Goal: Task Accomplishment & Management: Manage account settings

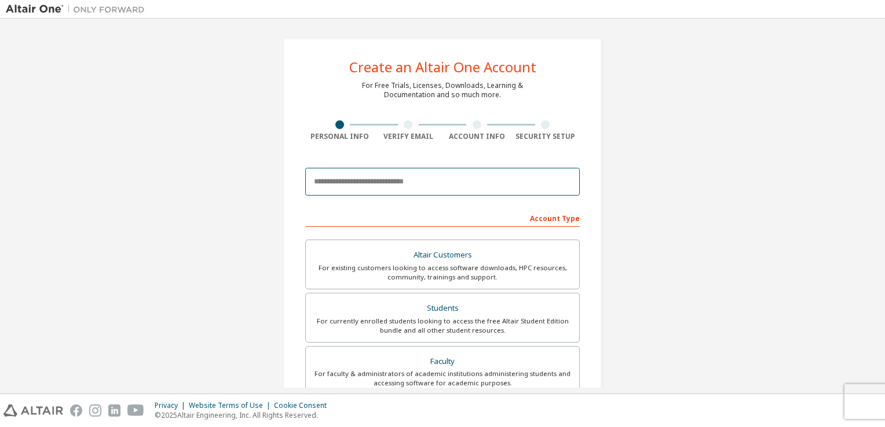
click at [409, 180] on input "email" at bounding box center [442, 182] width 275 height 28
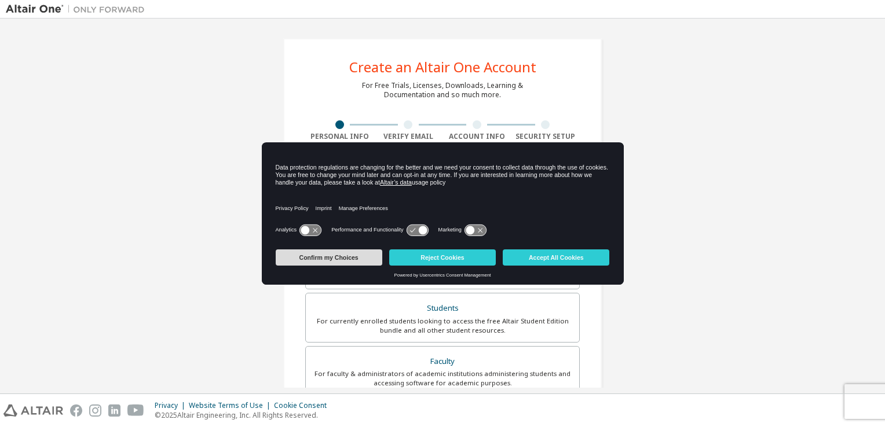
click at [378, 256] on button "Confirm my Choices" at bounding box center [329, 258] width 107 height 16
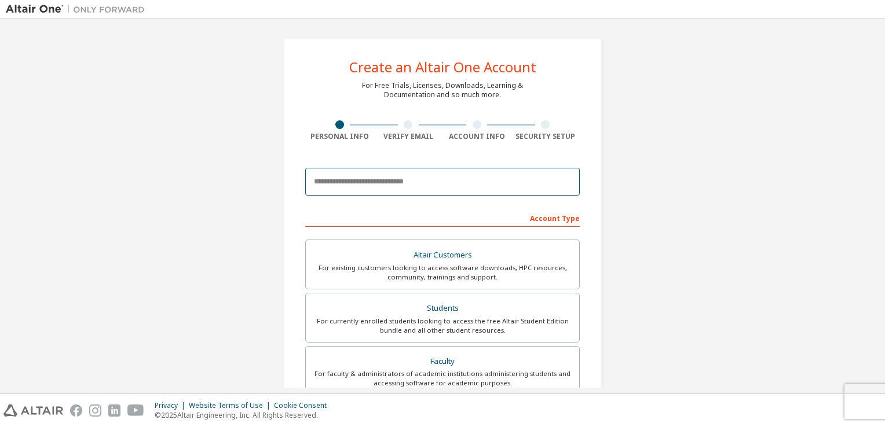
click at [394, 181] on input "email" at bounding box center [442, 182] width 275 height 28
type input "**********"
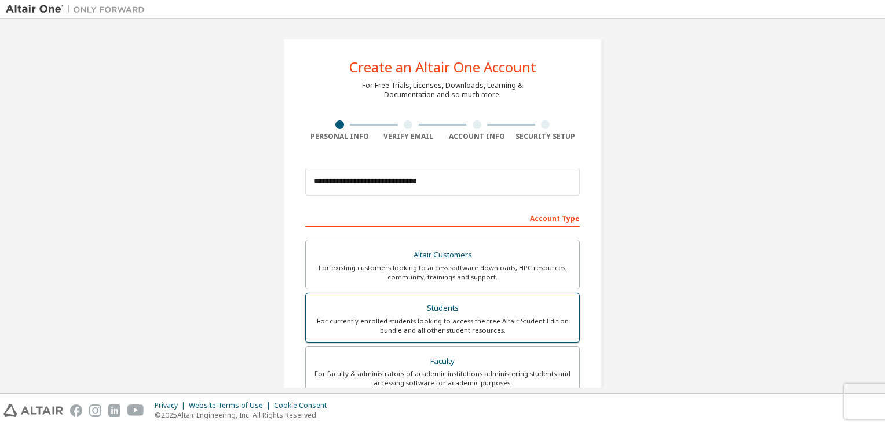
click at [533, 305] on div "Students" at bounding box center [442, 309] width 259 height 16
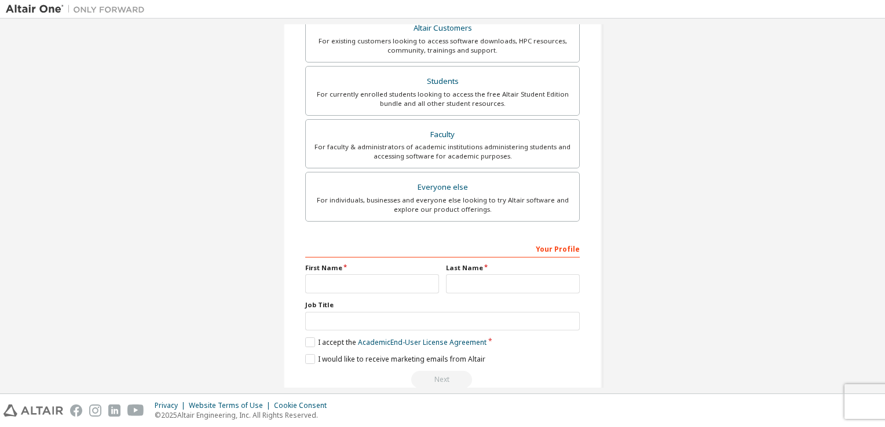
scroll to position [241, 0]
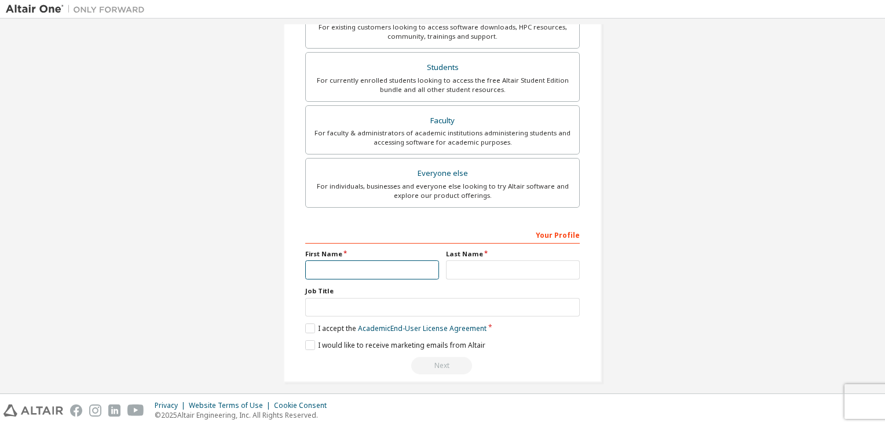
click at [368, 271] on input "text" at bounding box center [372, 270] width 134 height 19
type input "**********"
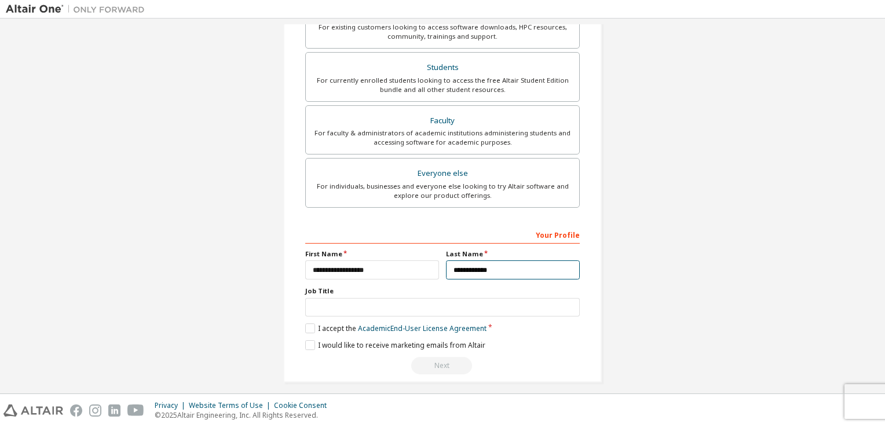
type input "**********"
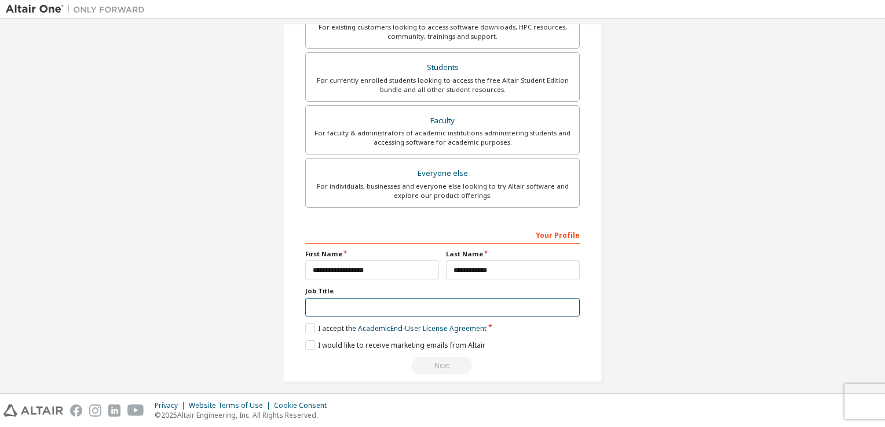
click at [347, 306] on input "text" at bounding box center [442, 307] width 275 height 19
type input "*******"
click at [305, 329] on label "I accept the Academic End-User License Agreement" at bounding box center [395, 329] width 181 height 10
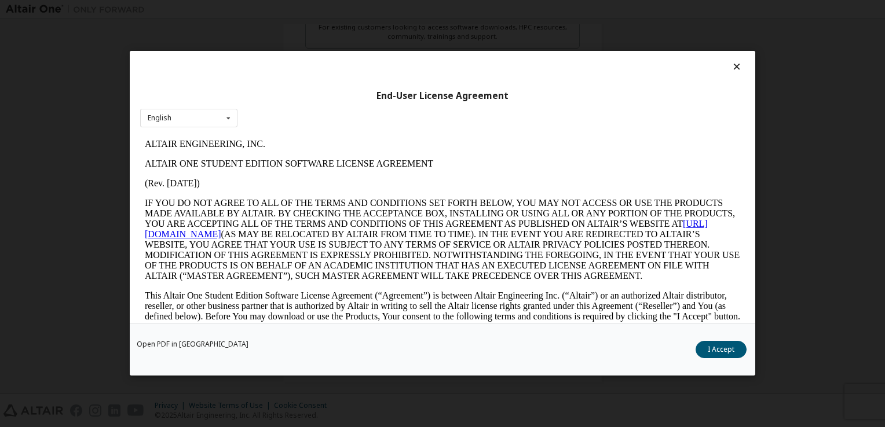
scroll to position [247, 0]
click at [728, 353] on button "I Accept" at bounding box center [721, 350] width 51 height 17
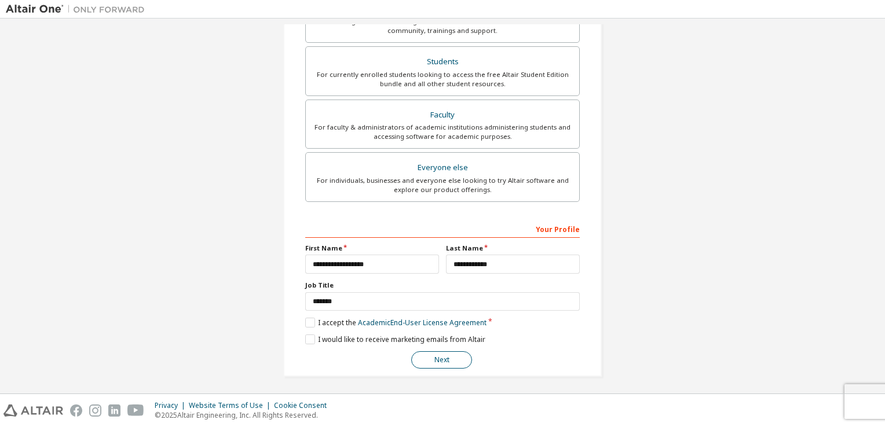
click at [433, 362] on button "Next" at bounding box center [441, 360] width 61 height 17
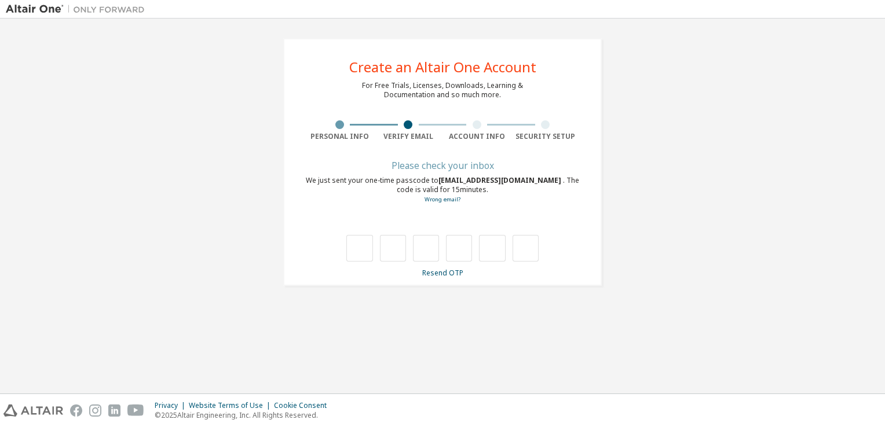
scroll to position [0, 0]
type input "*"
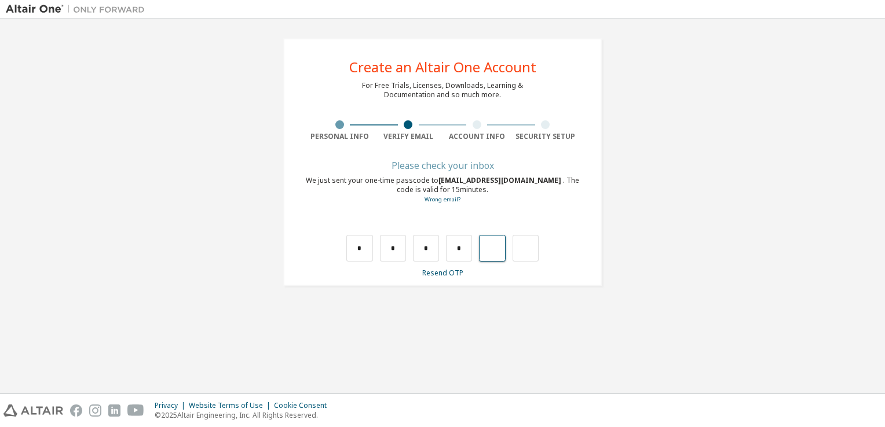
type input "*"
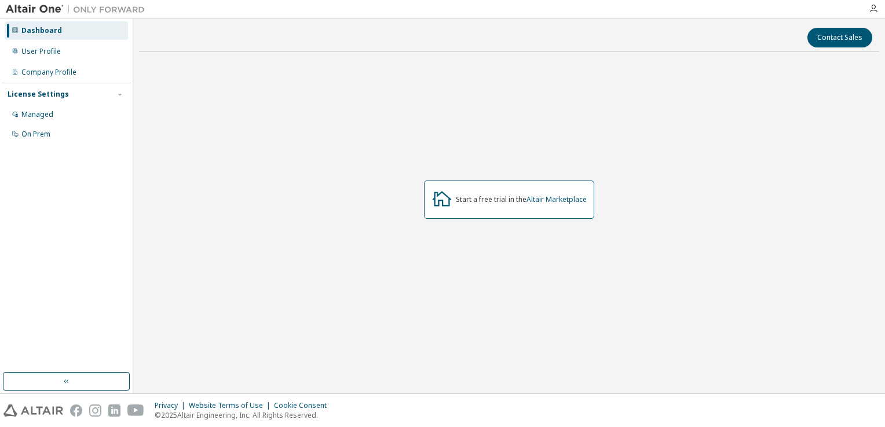
click at [111, 98] on div "License Settings" at bounding box center [67, 94] width 118 height 10
click at [37, 121] on div "Managed" at bounding box center [66, 114] width 123 height 19
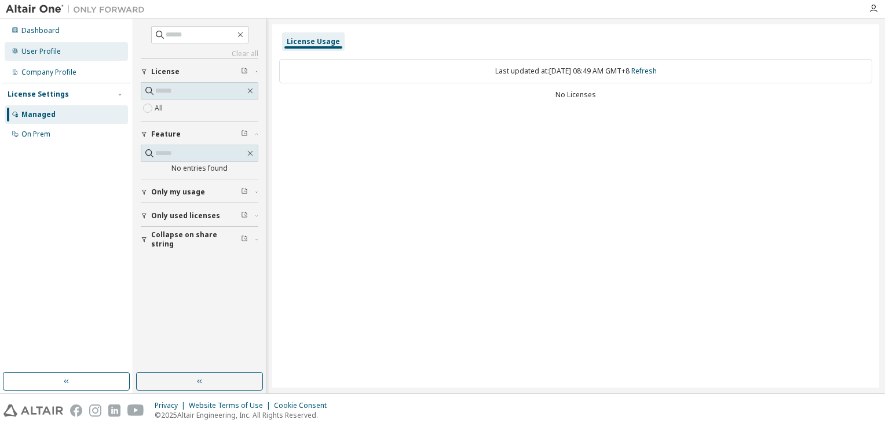
click at [60, 47] on div "User Profile" at bounding box center [66, 51] width 123 height 19
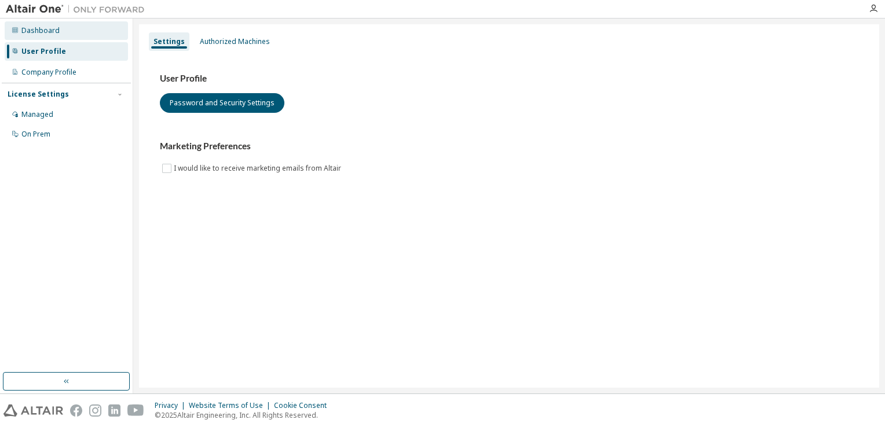
click at [63, 31] on div "Dashboard" at bounding box center [66, 30] width 123 height 19
click at [53, 27] on div "Dashboard" at bounding box center [40, 30] width 38 height 9
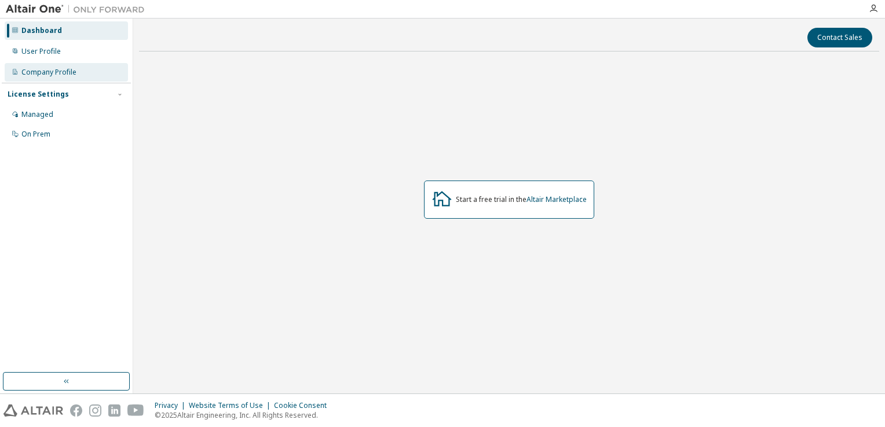
click at [57, 76] on div "Company Profile" at bounding box center [48, 72] width 55 height 9
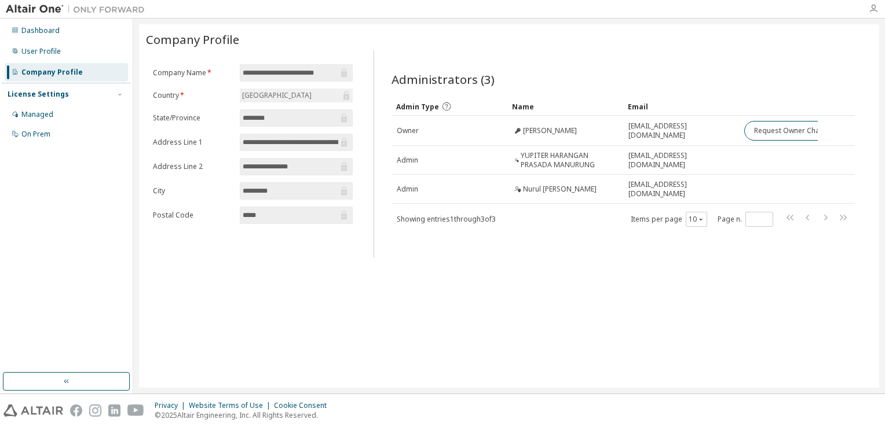
click at [872, 8] on icon "button" at bounding box center [873, 8] width 9 height 9
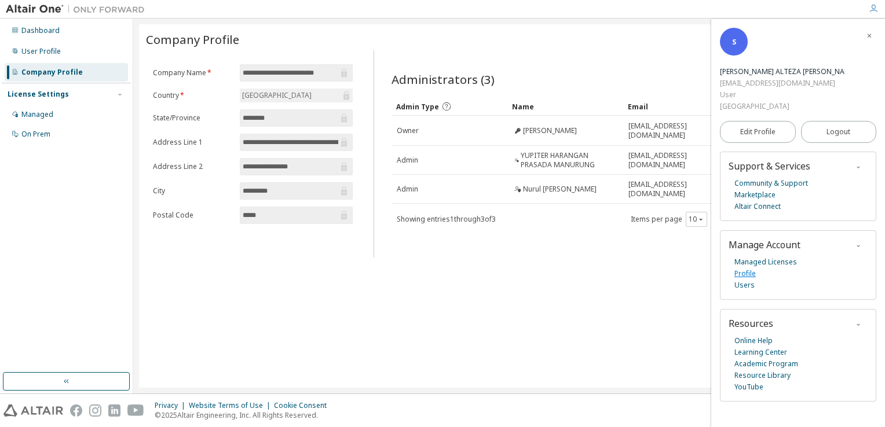
click at [744, 268] on link "Profile" at bounding box center [744, 274] width 21 height 12
click at [744, 280] on link "Users" at bounding box center [744, 286] width 20 height 12
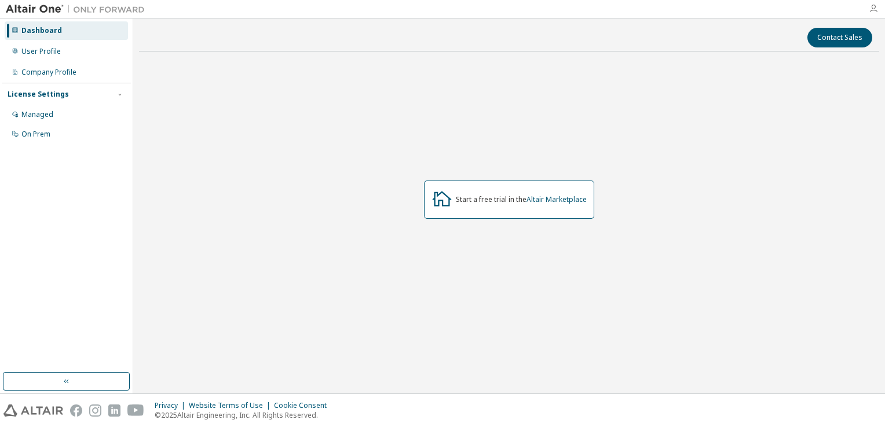
click at [872, 10] on icon "button" at bounding box center [873, 8] width 9 height 9
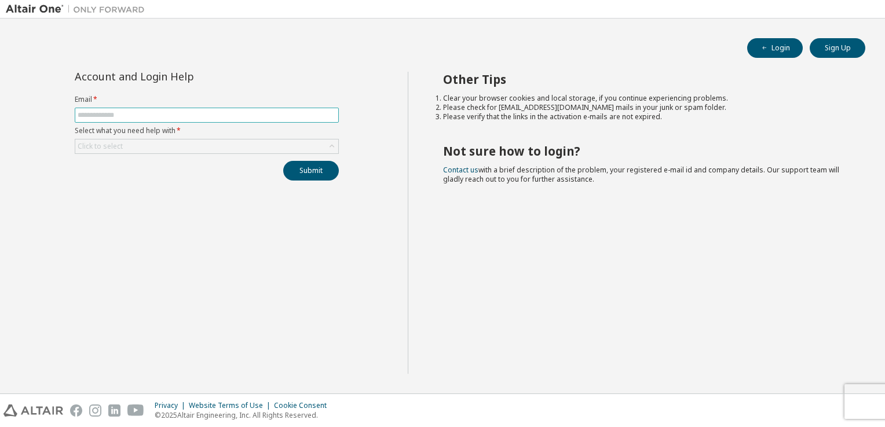
click at [313, 118] on input "text" at bounding box center [207, 115] width 258 height 9
type input "**********"
click at [250, 140] on div "Click to select" at bounding box center [206, 147] width 263 height 14
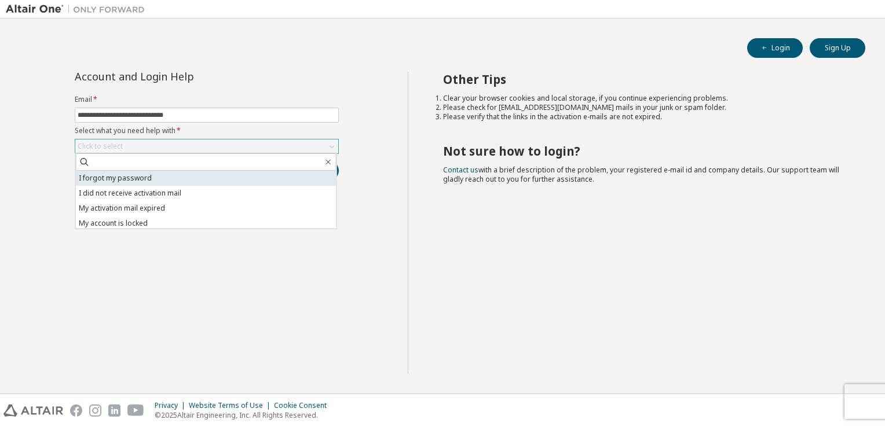
click at [210, 175] on li "I forgot my password" at bounding box center [206, 178] width 261 height 15
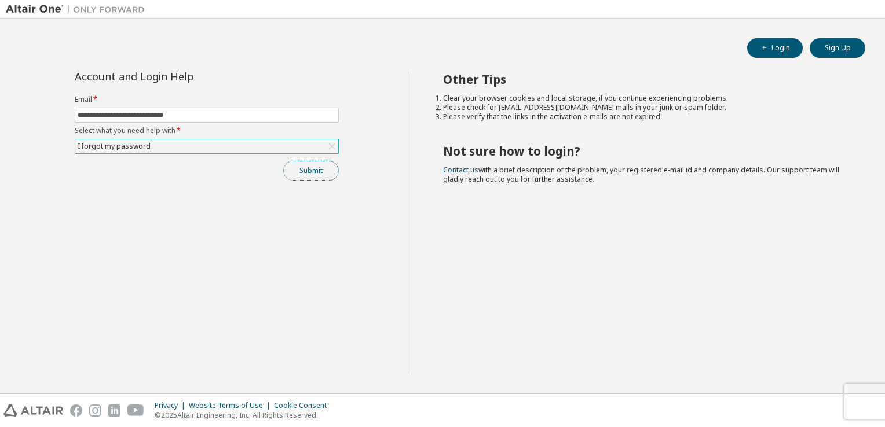
click at [306, 161] on button "Submit" at bounding box center [311, 171] width 56 height 20
